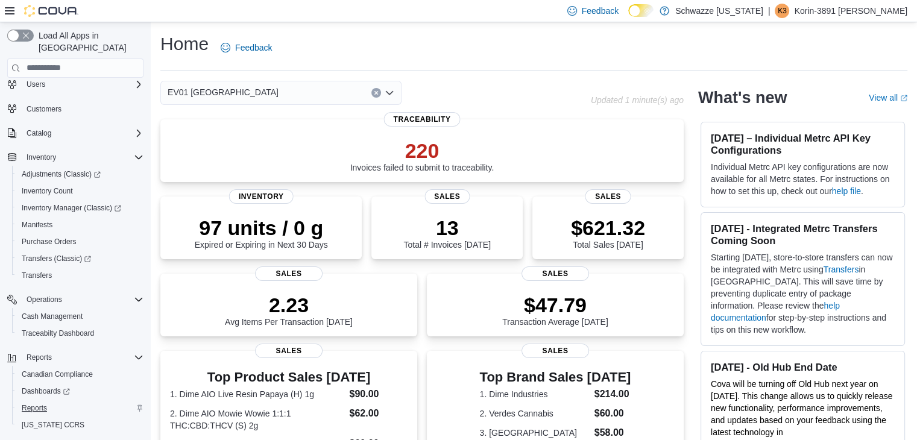
scroll to position [51, 0]
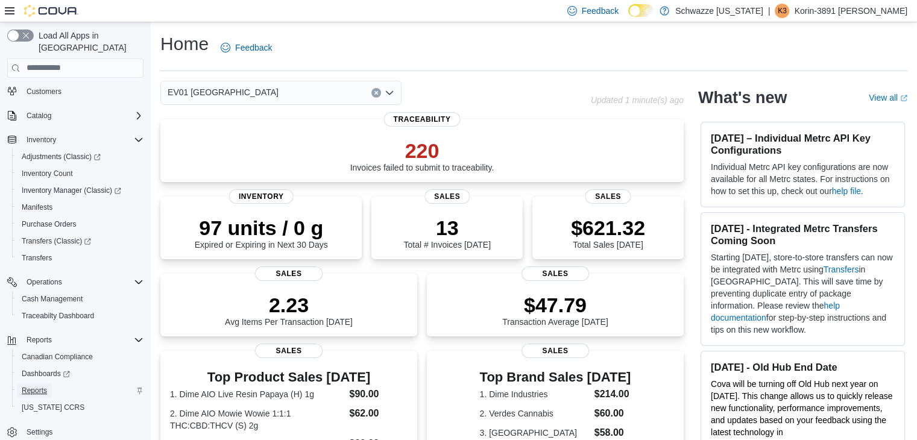
click at [34, 383] on span "Reports" at bounding box center [34, 390] width 25 height 14
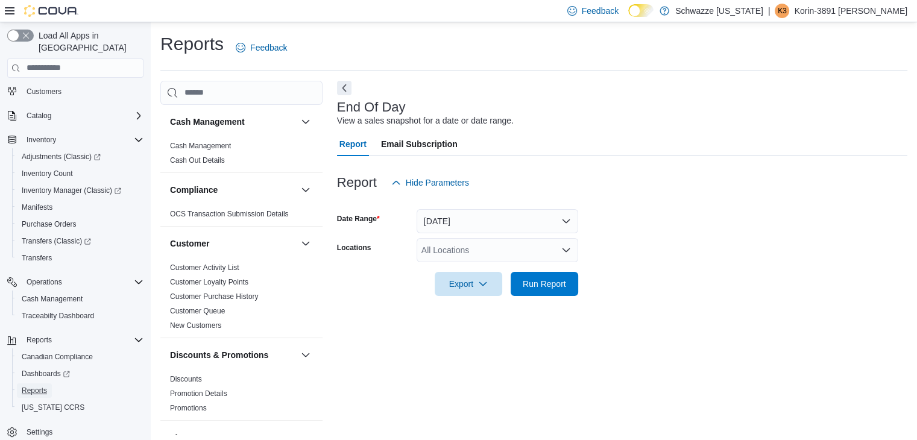
scroll to position [4, 0]
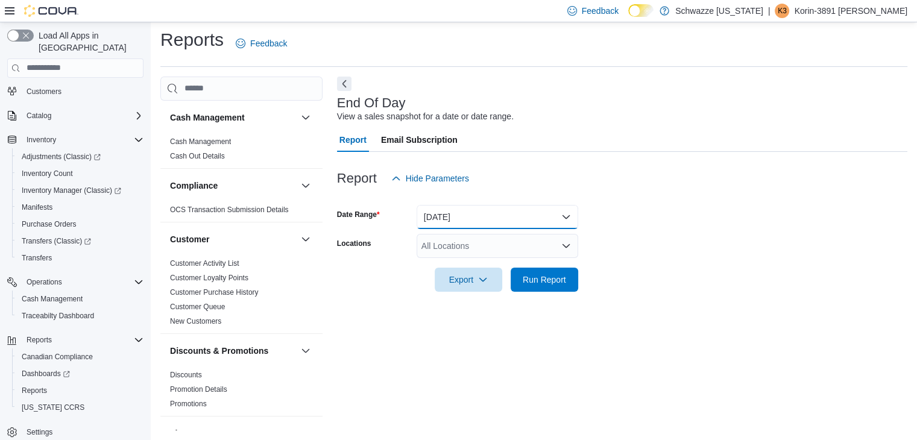
click at [479, 207] on button "[DATE]" at bounding box center [498, 217] width 162 height 24
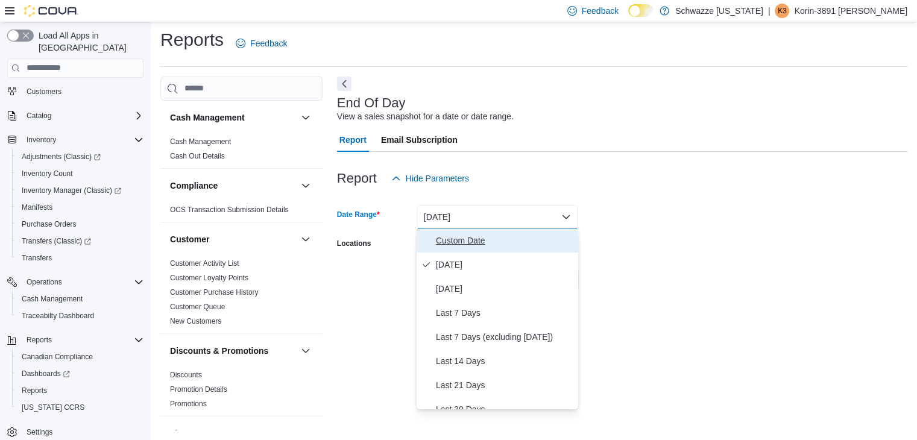
click at [485, 238] on span "Custom Date" at bounding box center [504, 240] width 137 height 14
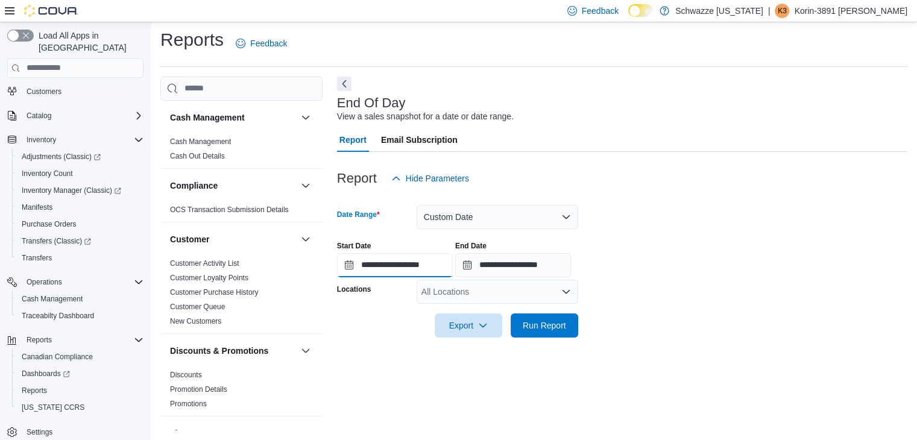
click at [348, 267] on input "**********" at bounding box center [395, 265] width 116 height 24
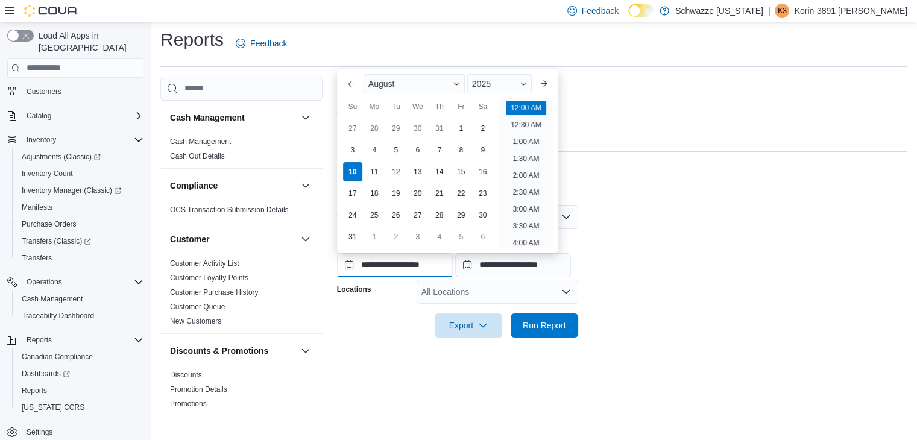
scroll to position [37, 0]
click at [455, 155] on div "8" at bounding box center [460, 150] width 21 height 21
type input "**********"
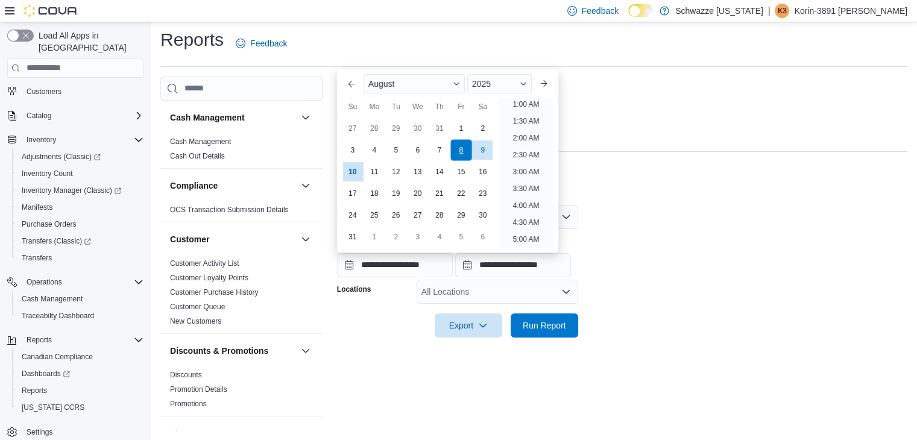
scroll to position [2, 0]
click at [537, 290] on div "All Locations" at bounding box center [498, 292] width 162 height 24
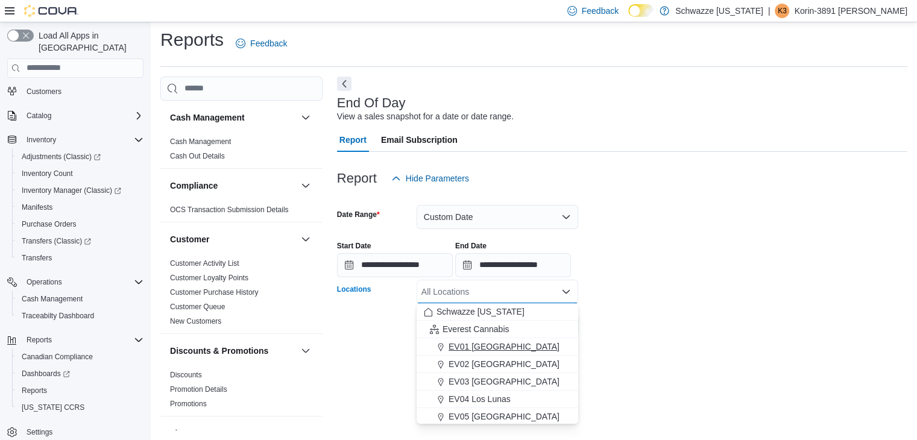
click at [520, 340] on button "EV01 [GEOGRAPHIC_DATA]" at bounding box center [498, 346] width 162 height 17
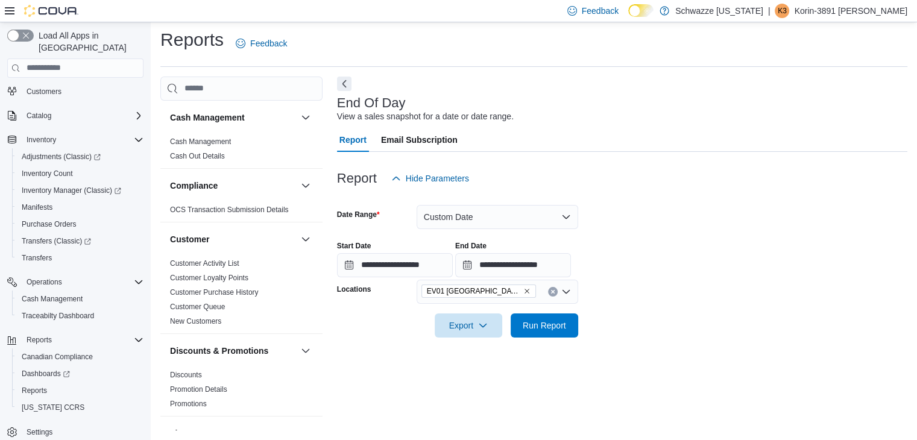
click at [617, 315] on form "**********" at bounding box center [622, 264] width 570 height 147
click at [569, 326] on span "Run Report" at bounding box center [544, 325] width 53 height 24
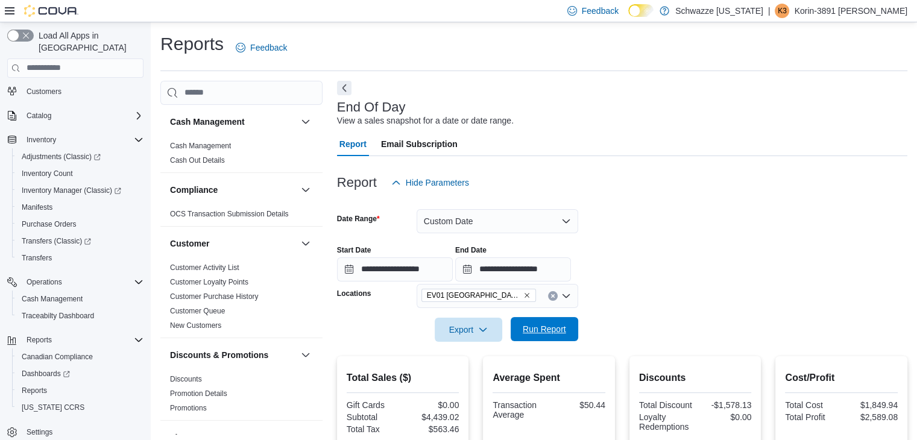
click at [552, 322] on span "Run Report" at bounding box center [544, 329] width 53 height 24
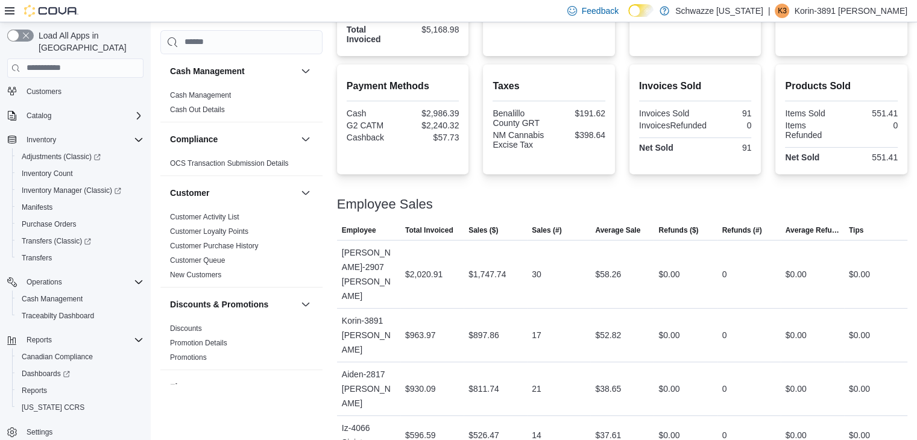
scroll to position [121, 0]
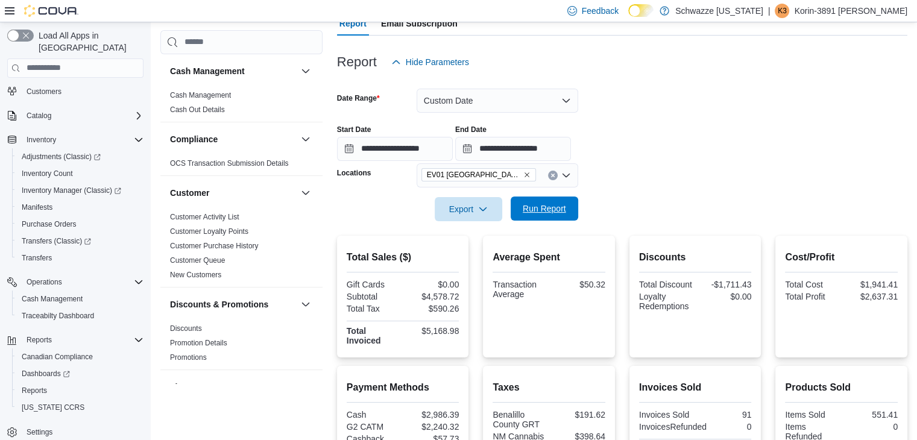
click at [562, 212] on span "Run Report" at bounding box center [544, 209] width 43 height 12
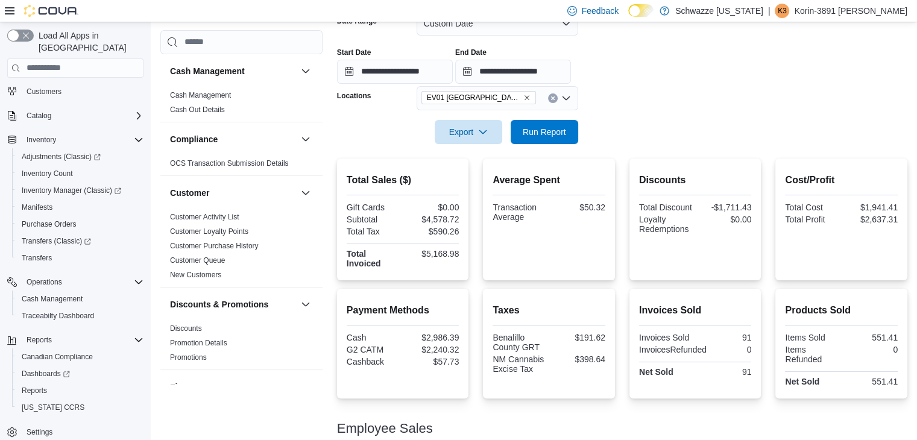
scroll to position [0, 0]
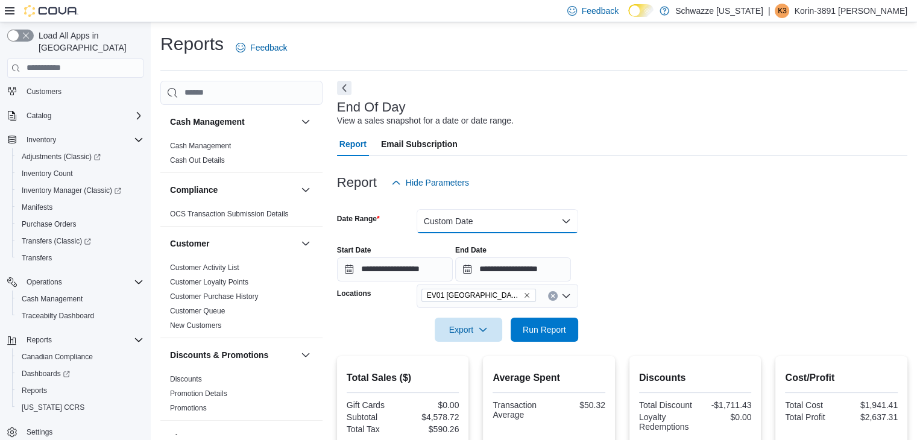
click at [506, 218] on button "Custom Date" at bounding box center [498, 221] width 162 height 24
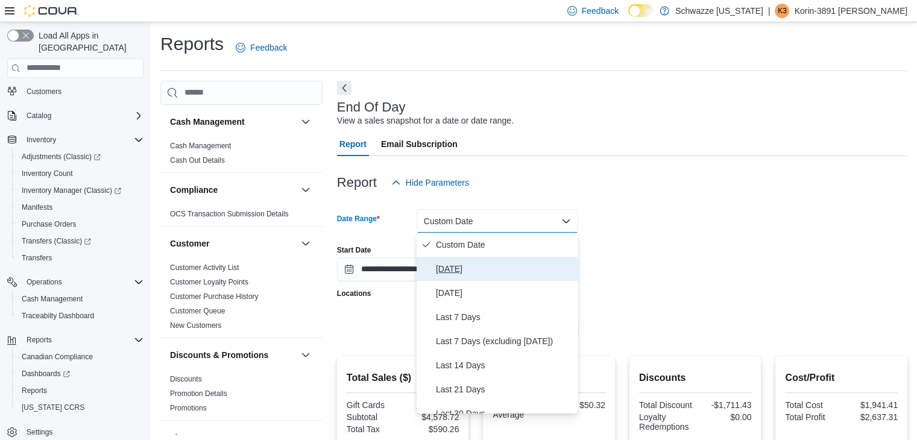
click at [461, 268] on span "[DATE]" at bounding box center [504, 269] width 137 height 14
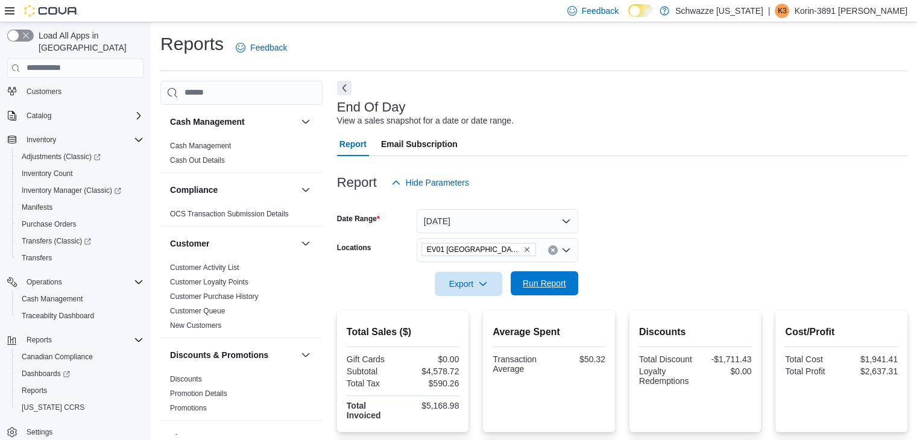
click at [535, 288] on span "Run Report" at bounding box center [544, 283] width 43 height 12
